Goal: Find specific fact: Find specific fact

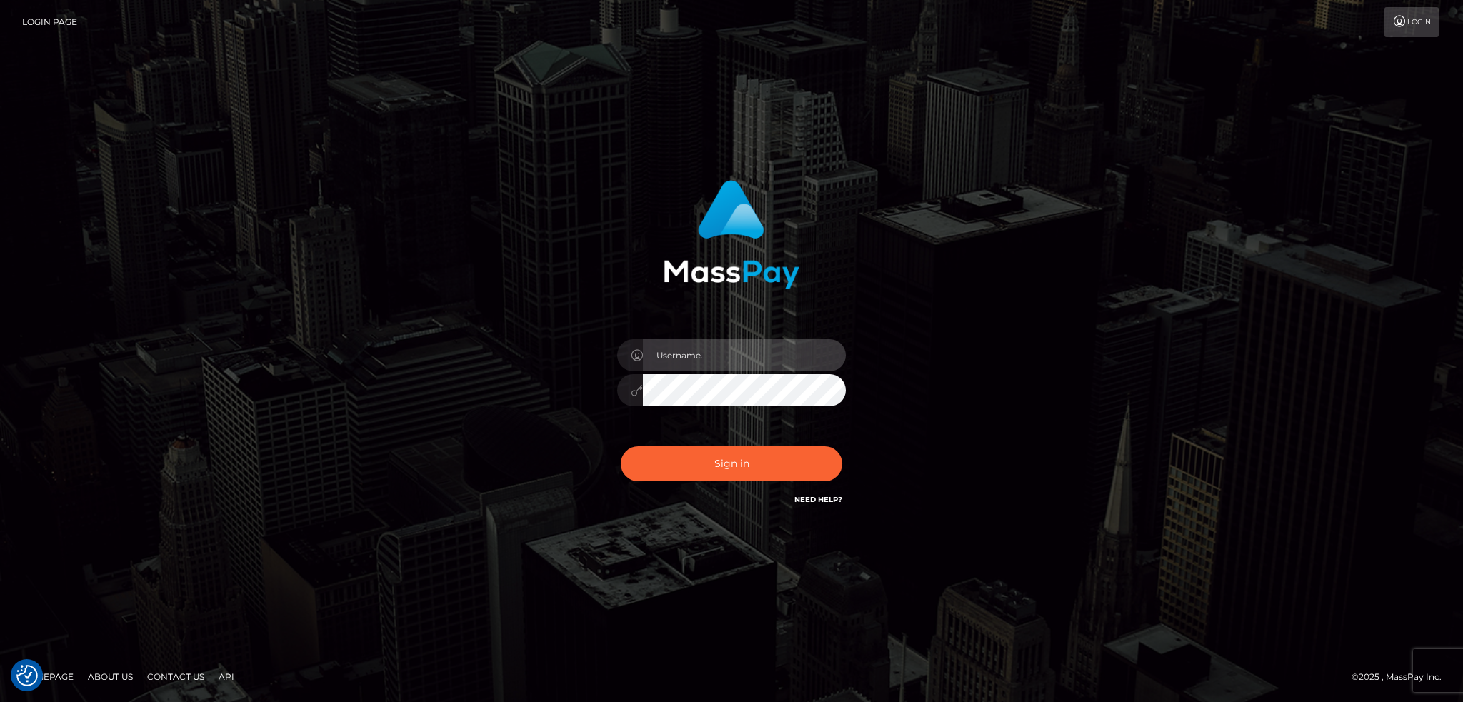
type input "alexstef"
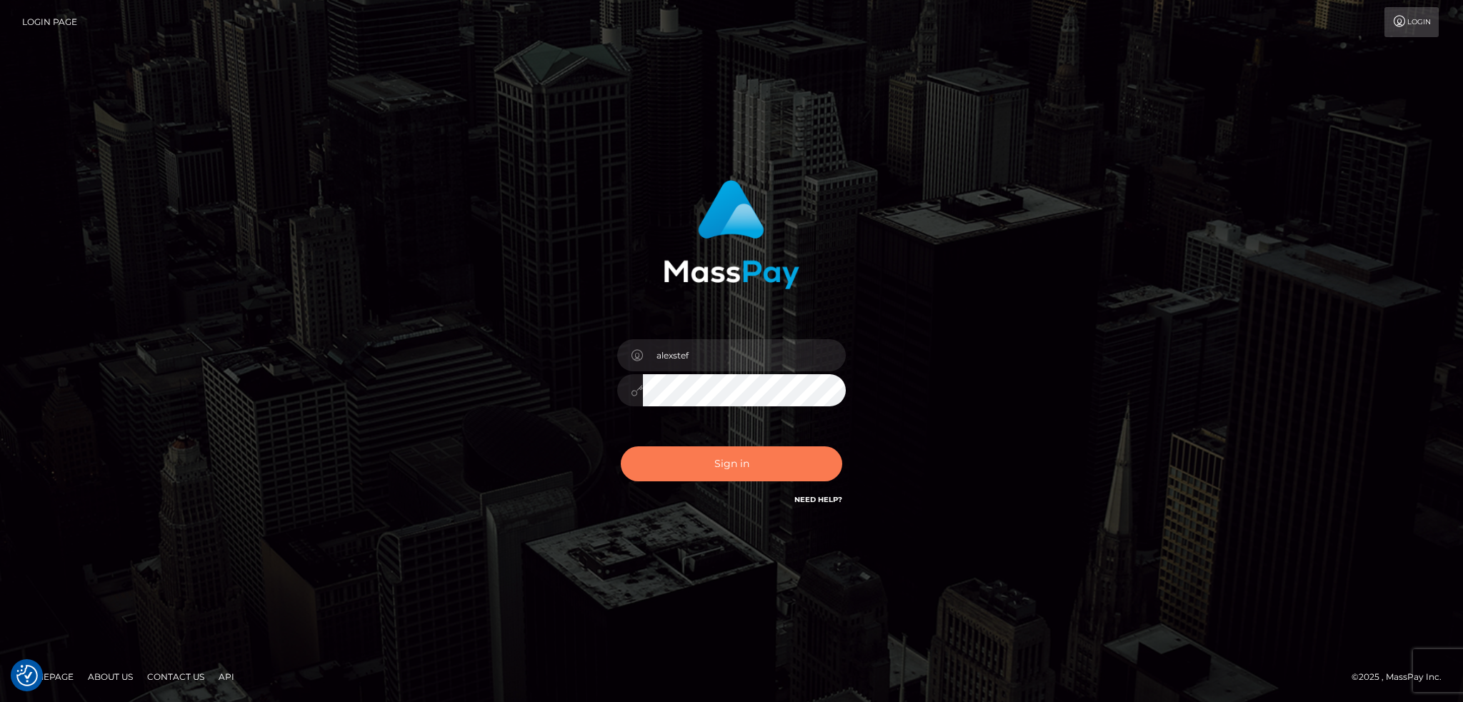
drag, startPoint x: 0, startPoint y: 0, endPoint x: 712, endPoint y: 460, distance: 848.0
click at [712, 460] on button "Sign in" at bounding box center [731, 464] width 221 height 35
type input "alexstef"
click at [705, 473] on button "Sign in" at bounding box center [731, 464] width 221 height 35
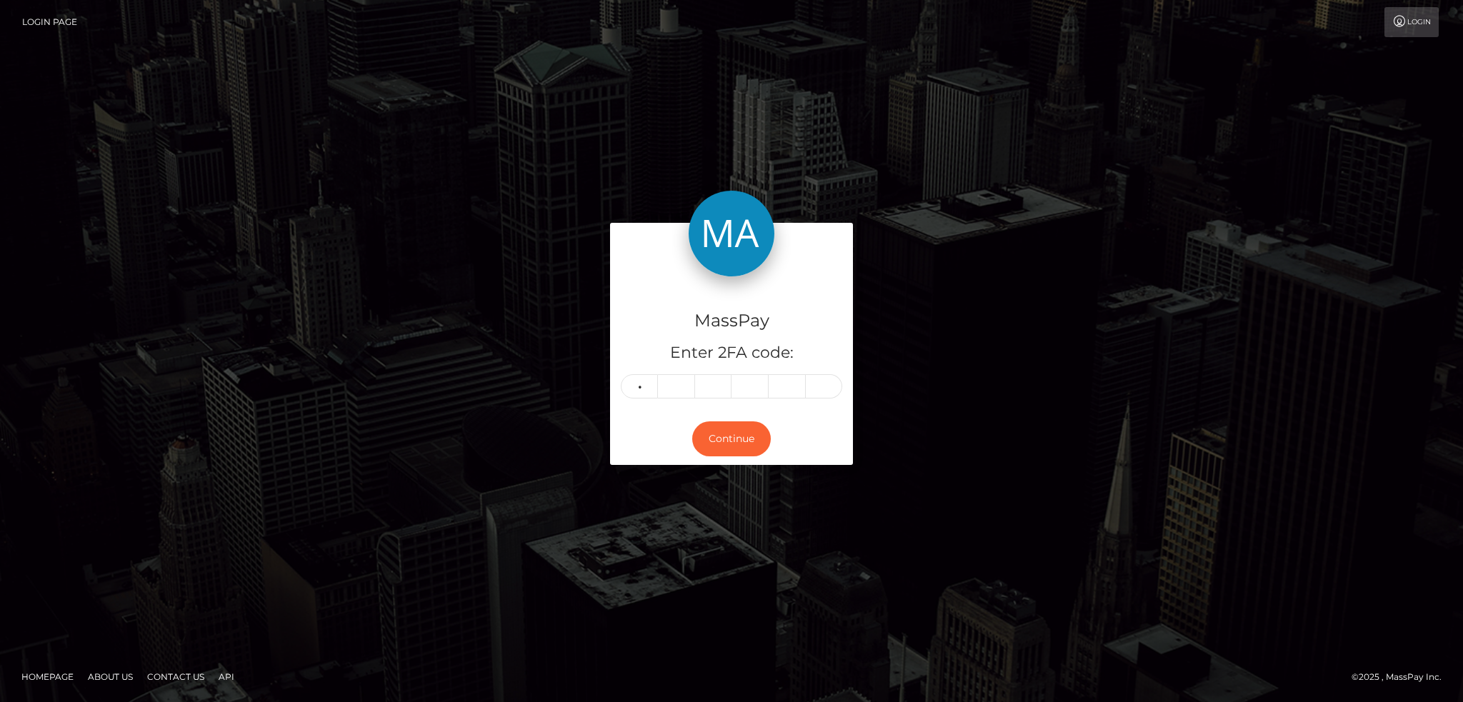
type input "6"
type input "7"
type input "2"
type input "8"
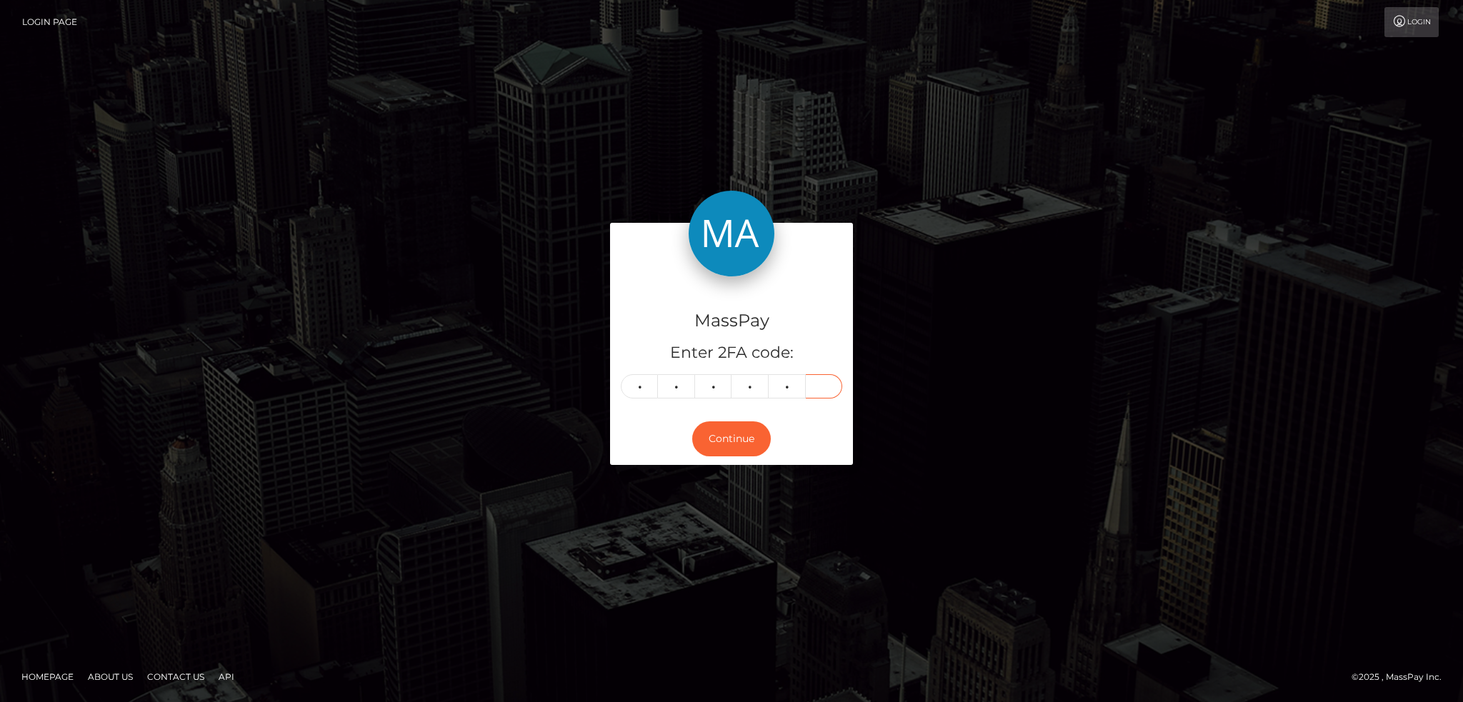
type input "0"
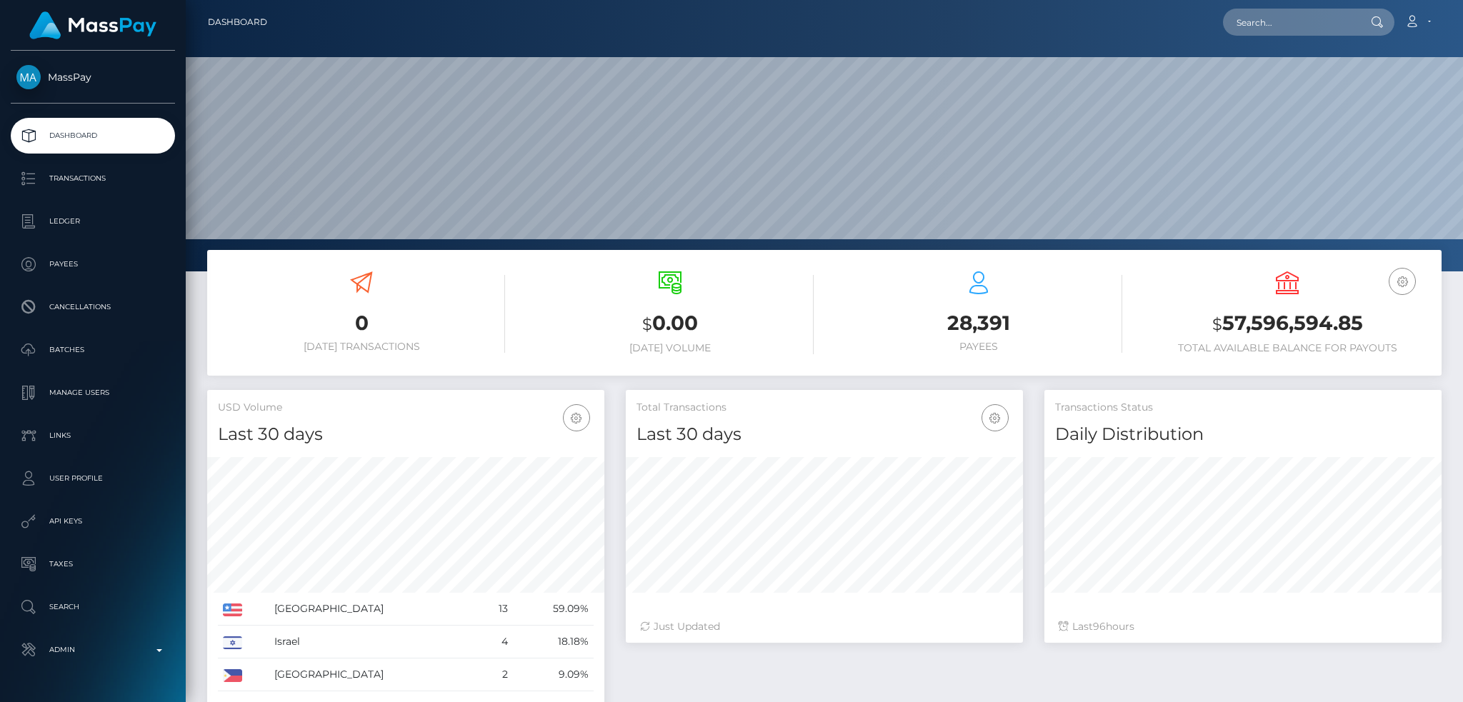
scroll to position [254, 397]
drag, startPoint x: 1252, startPoint y: 26, endPoint x: 1097, endPoint y: 49, distance: 156.1
click at [1252, 26] on input "text" at bounding box center [1290, 22] width 134 height 27
paste input "gsancheez03@gmail.com"
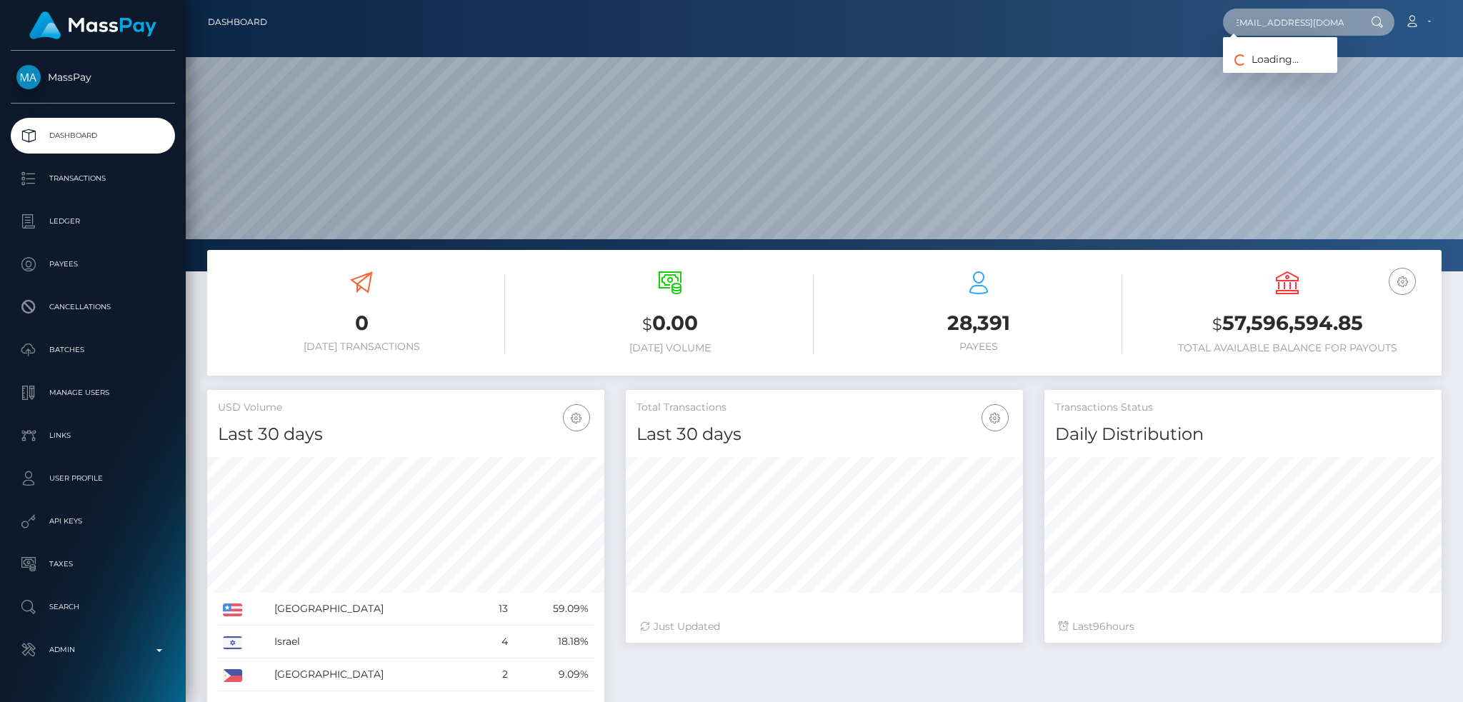
type input "gsancheez03@gmail.com"
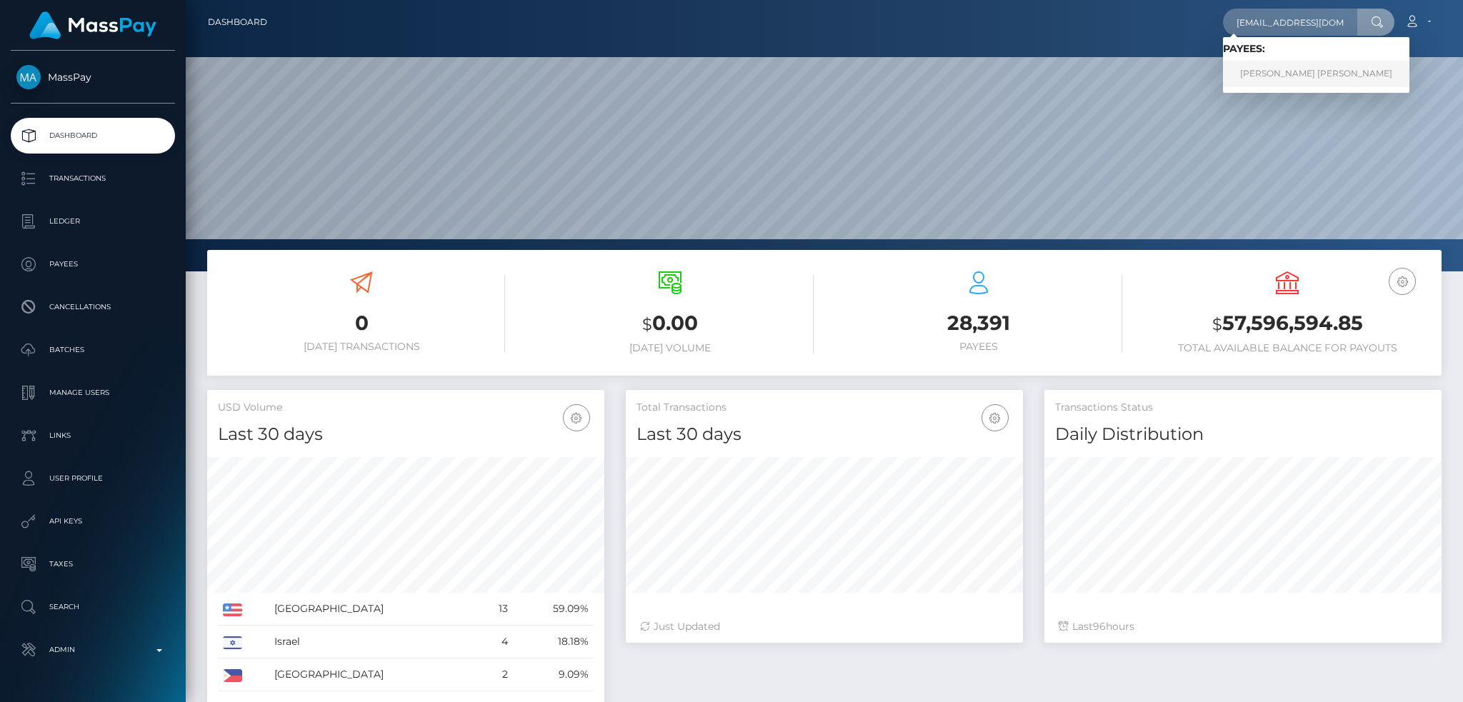
click at [1290, 81] on link "GABRIEL SANCHEZ GIL" at bounding box center [1316, 74] width 186 height 26
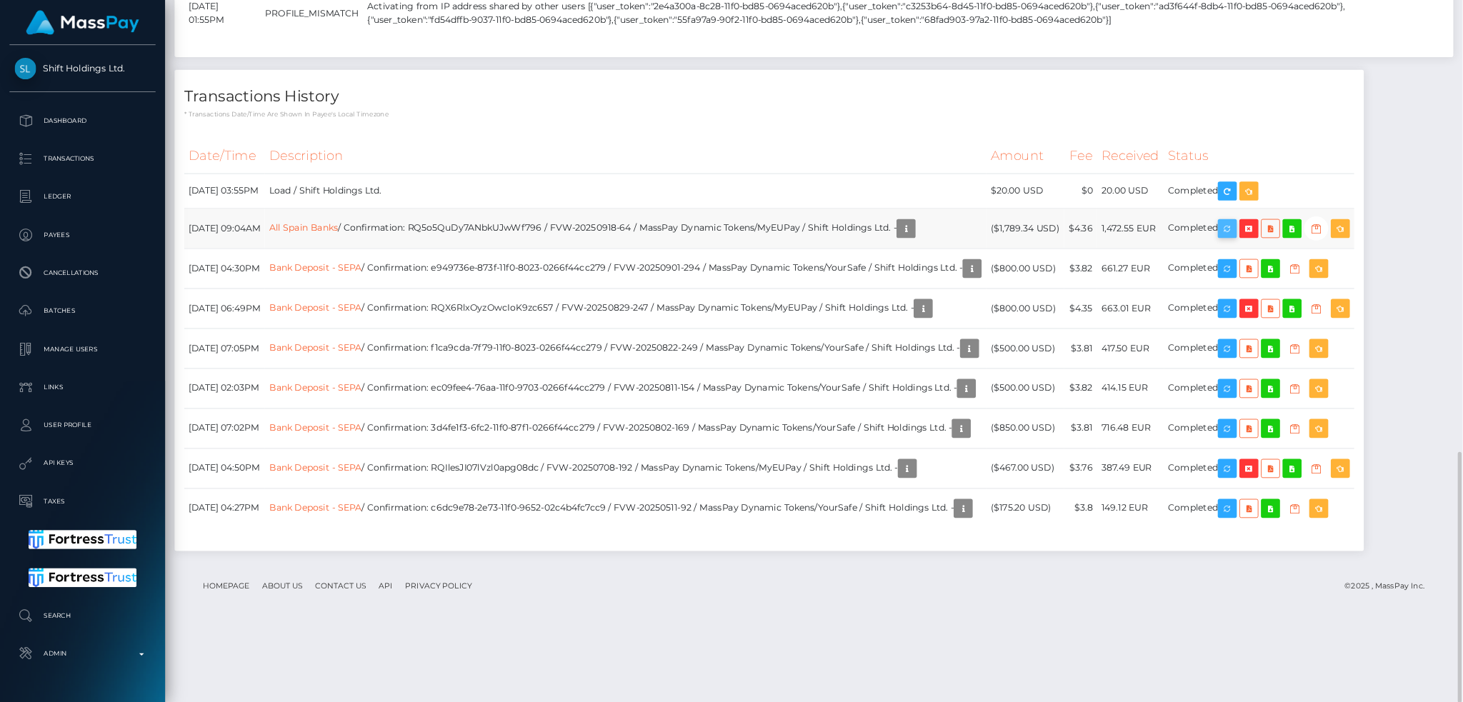
scroll to position [171, 458]
drag, startPoint x: 1437, startPoint y: 342, endPoint x: 980, endPoint y: 374, distance: 459.1
click at [1390, 266] on icon "button" at bounding box center [1380, 258] width 17 height 18
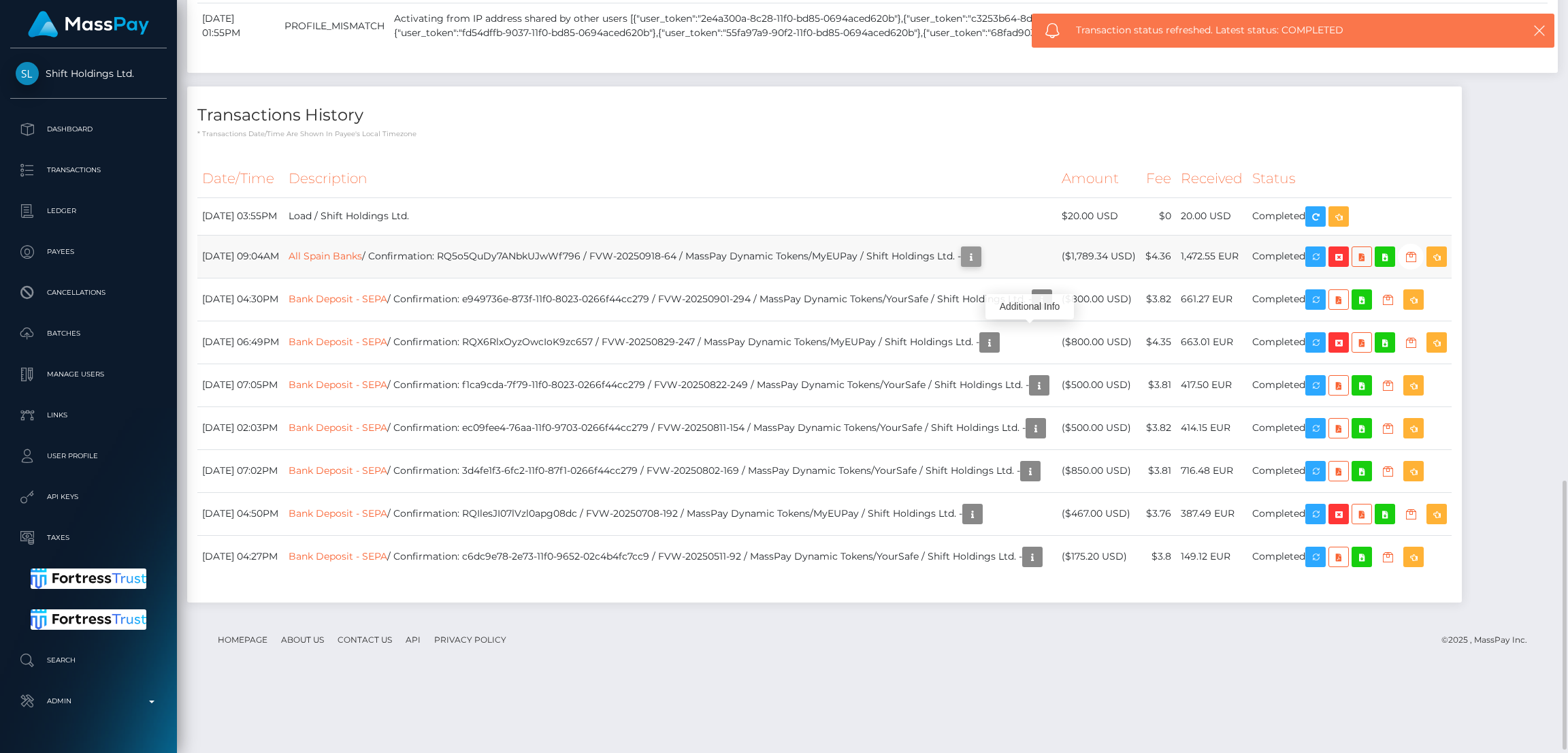
click at [979, 266] on icon "button" at bounding box center [971, 257] width 16 height 17
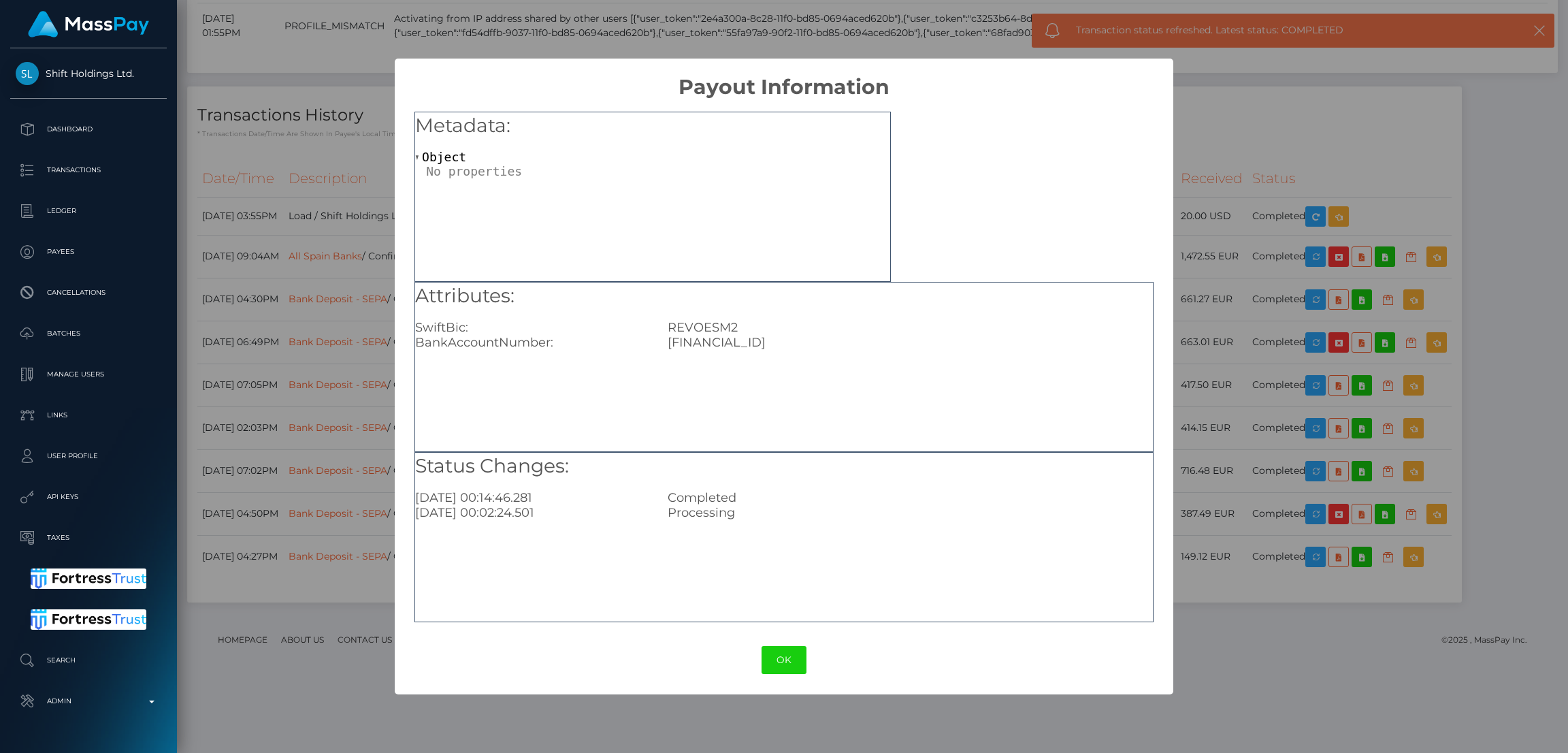
click at [733, 342] on div "ES2215830001179013797577" at bounding box center [910, 343] width 505 height 15
copy div "ES2215830001179013797577"
click at [790, 655] on button "OK" at bounding box center [783, 660] width 45 height 28
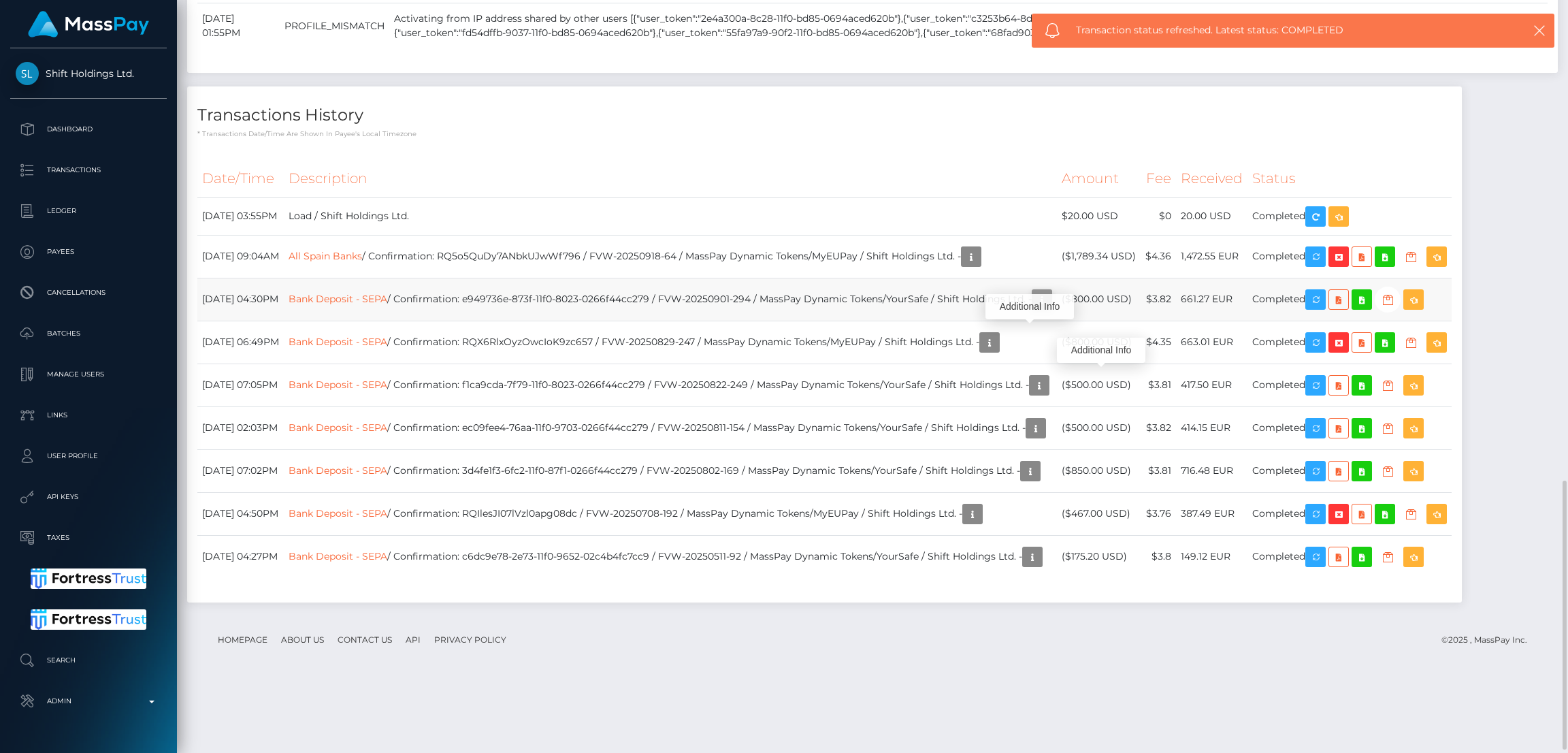
click at [1050, 309] on icon "button" at bounding box center [1041, 300] width 16 height 17
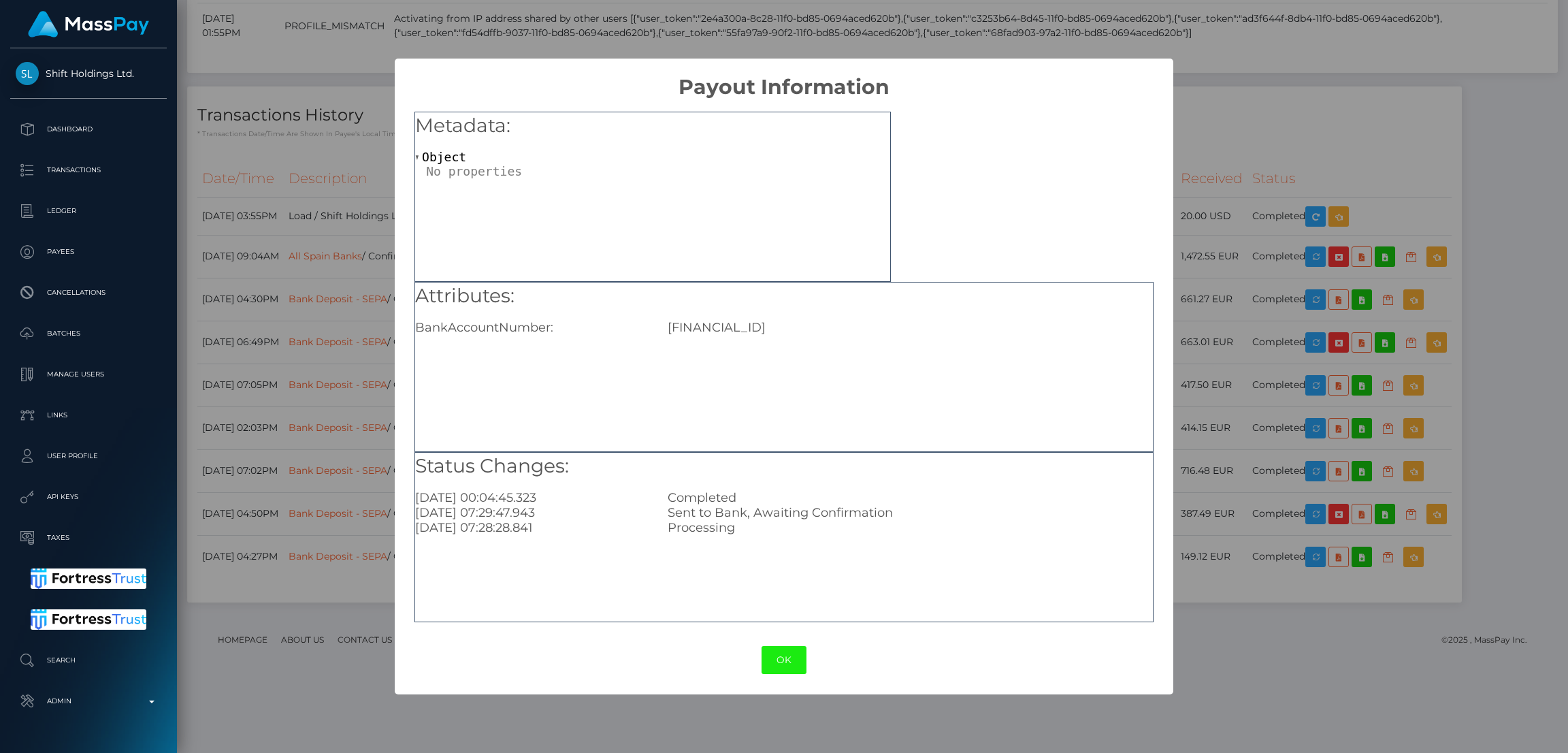
click at [794, 655] on button "OK" at bounding box center [783, 660] width 45 height 28
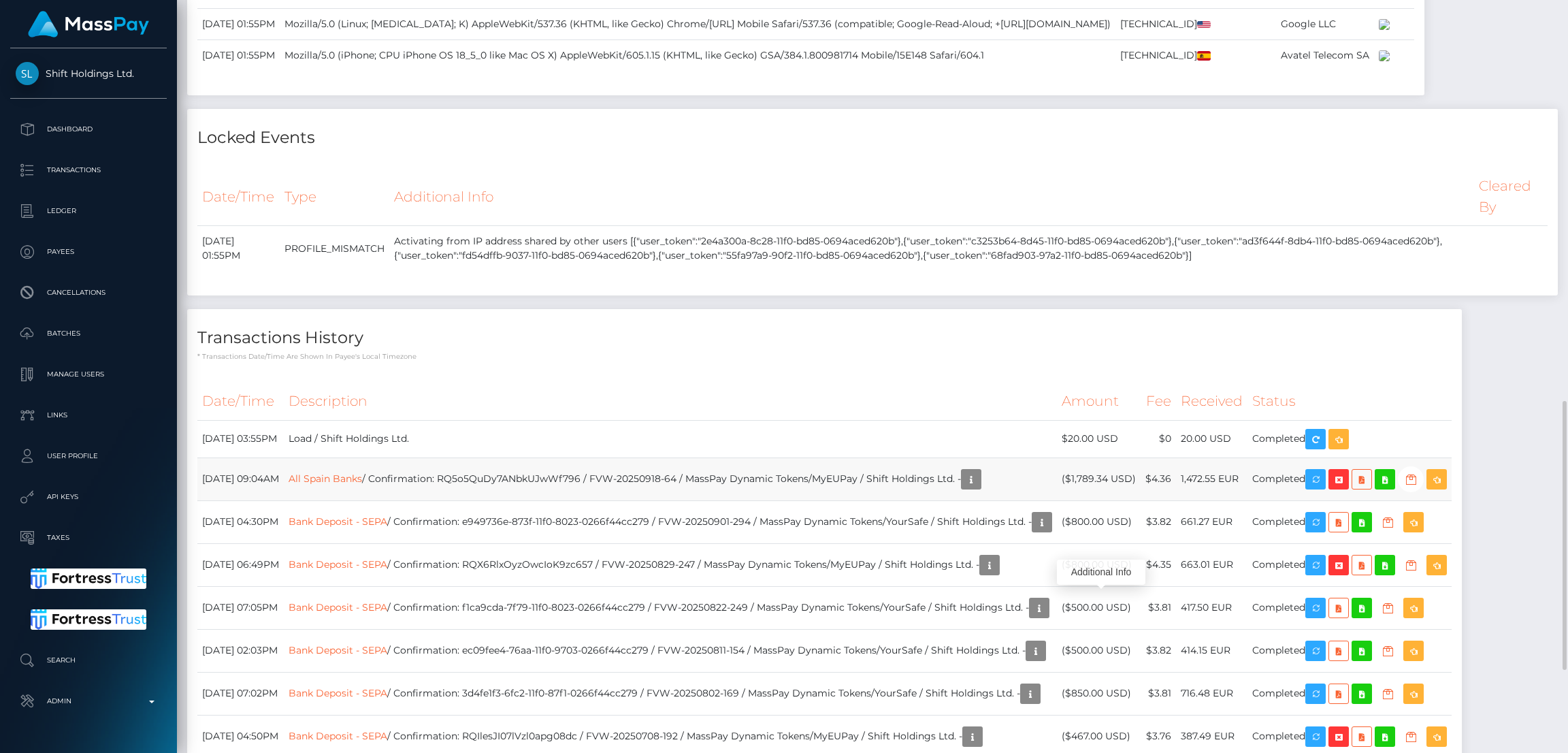
click at [545, 500] on td "All Spain Banks / Confirmation: RQ5o5QuDy7ANbkUJwWf796 / FVW-20250918-64 / Mass…" at bounding box center [671, 478] width 774 height 43
drag, startPoint x: 545, startPoint y: 555, endPoint x: 573, endPoint y: 564, distance: 29.4
click at [546, 500] on td "All Spain Banks / Confirmation: RQ5o5QuDy7ANbkUJwWf796 / FVW-20250918-64 / Mass…" at bounding box center [671, 478] width 774 height 43
copy td "RQ5o5QuDy7ANbkUJwWf796"
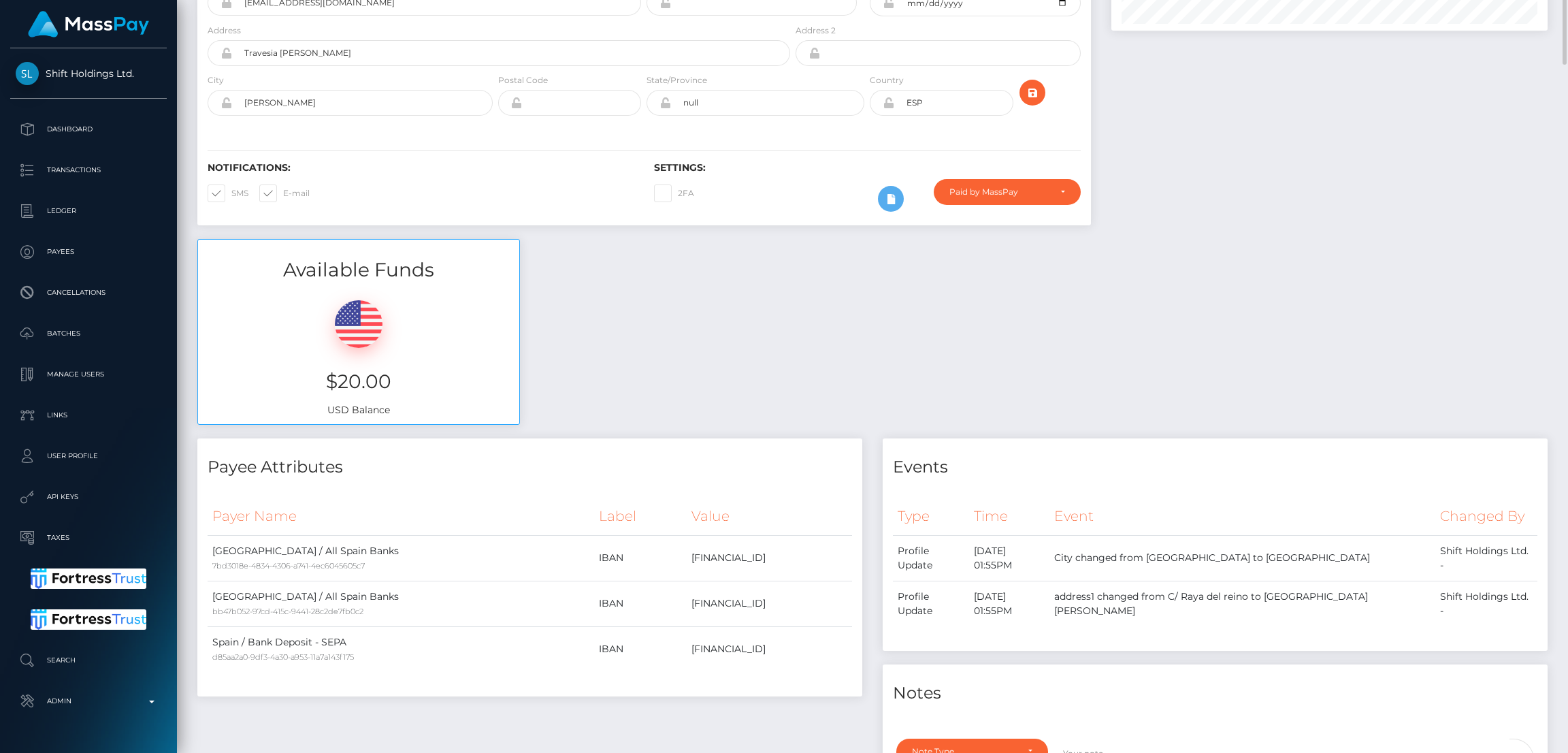
scroll to position [0, 0]
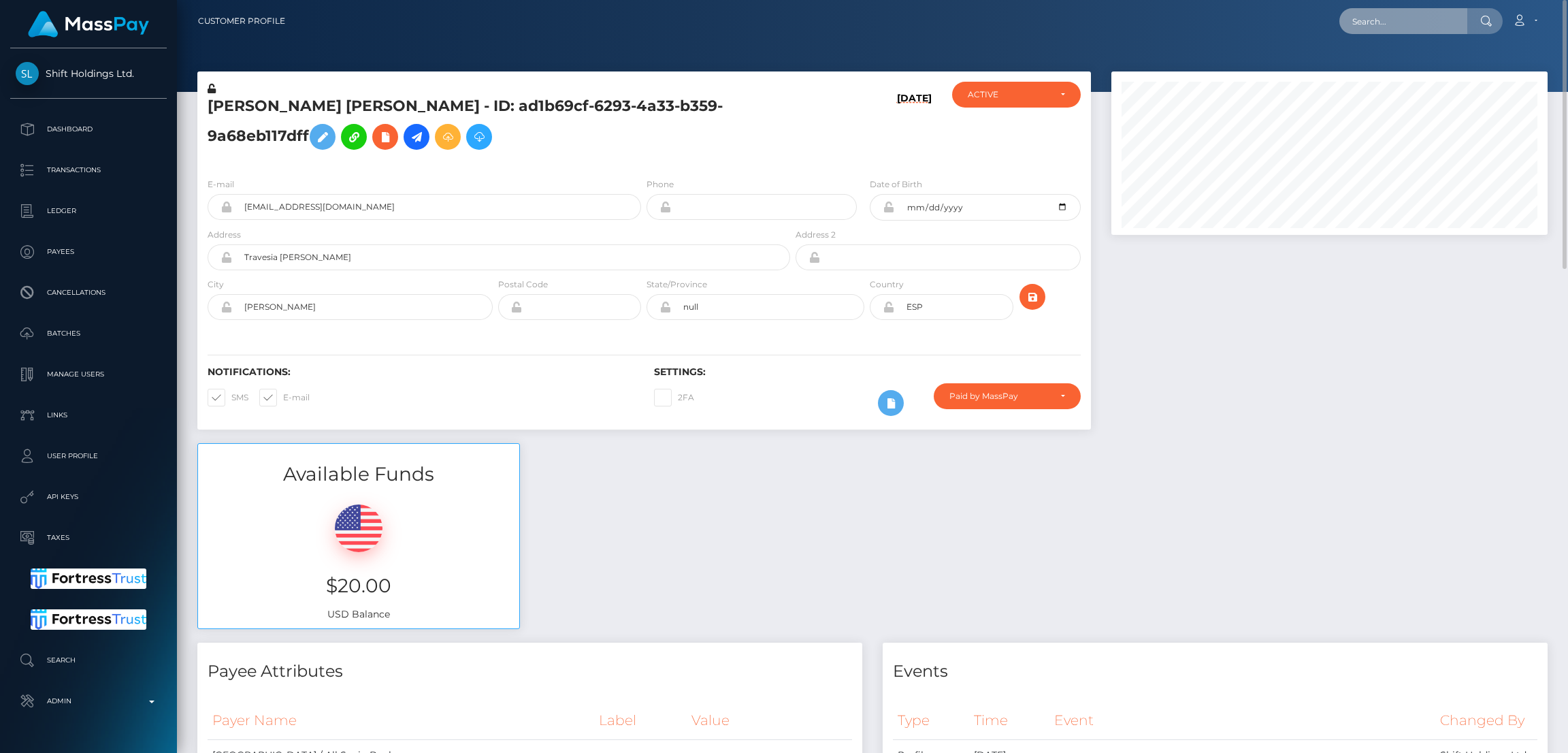
click at [1374, 26] on input "text" at bounding box center [1403, 21] width 128 height 26
paste input "poact_miXtN9VchiW5"
type input "poact_miXtN9VchiW5"
click at [1377, 71] on link "Ikenna Umeadi" at bounding box center [1394, 71] width 109 height 25
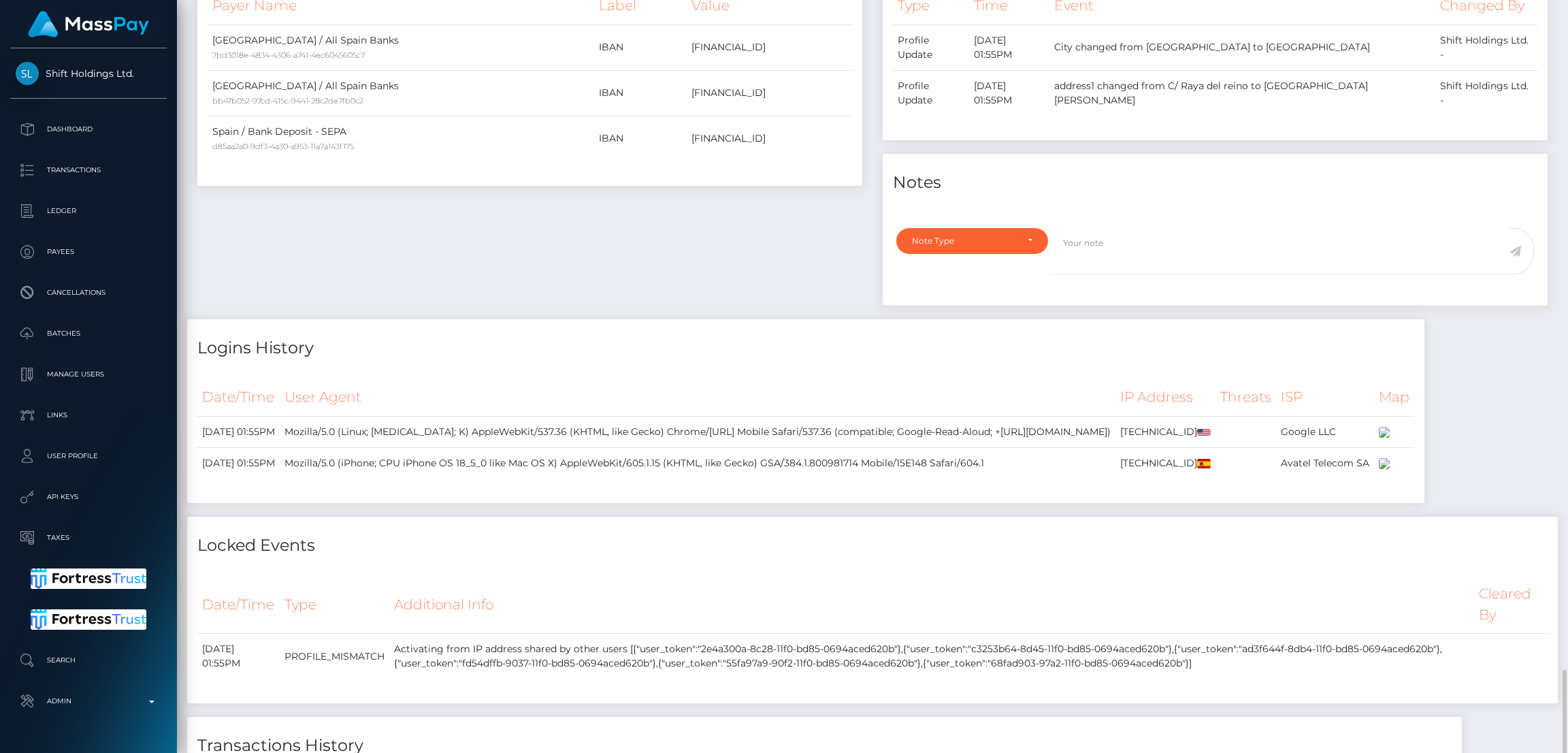
scroll to position [1327, 0]
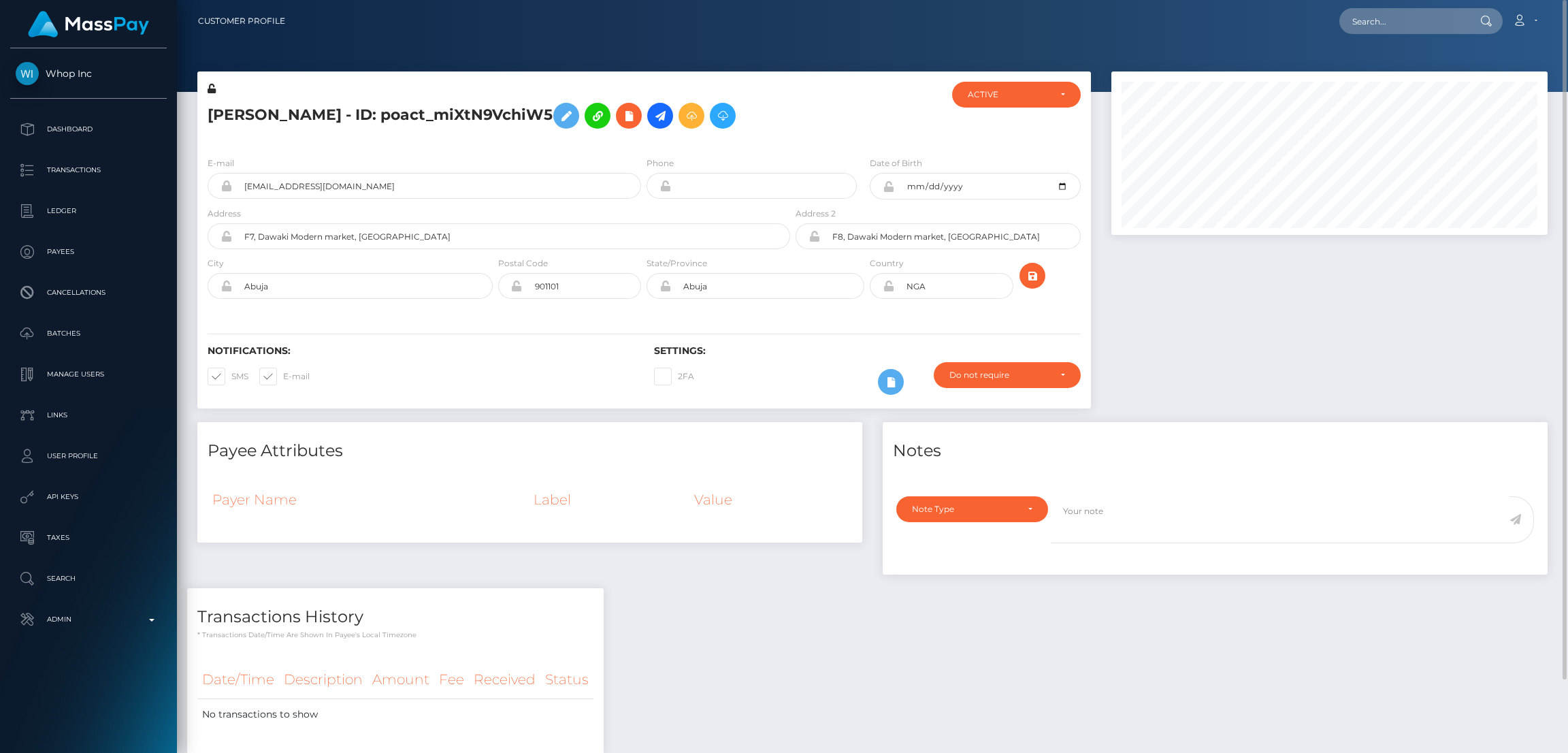
scroll to position [163, 436]
